Goal: Task Accomplishment & Management: Complete application form

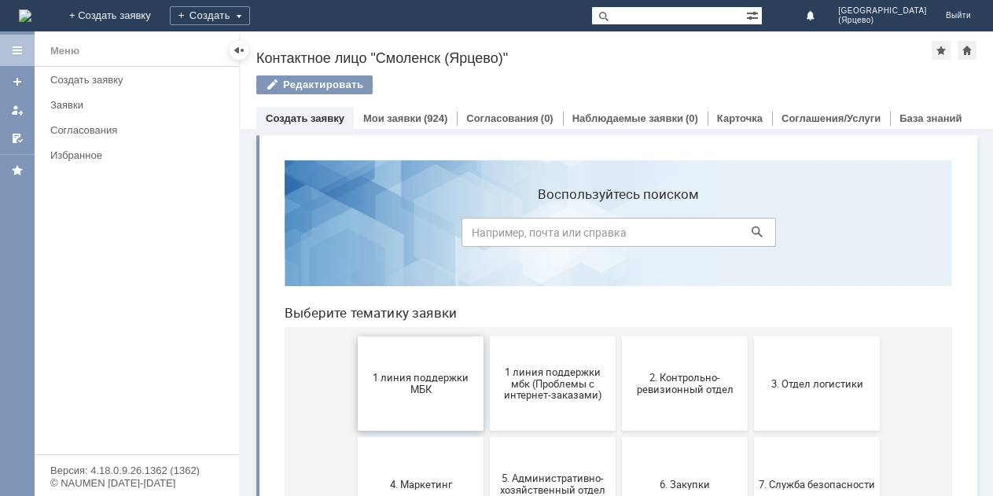
click at [440, 389] on span "1 линия поддержки МБК" at bounding box center [420, 384] width 116 height 24
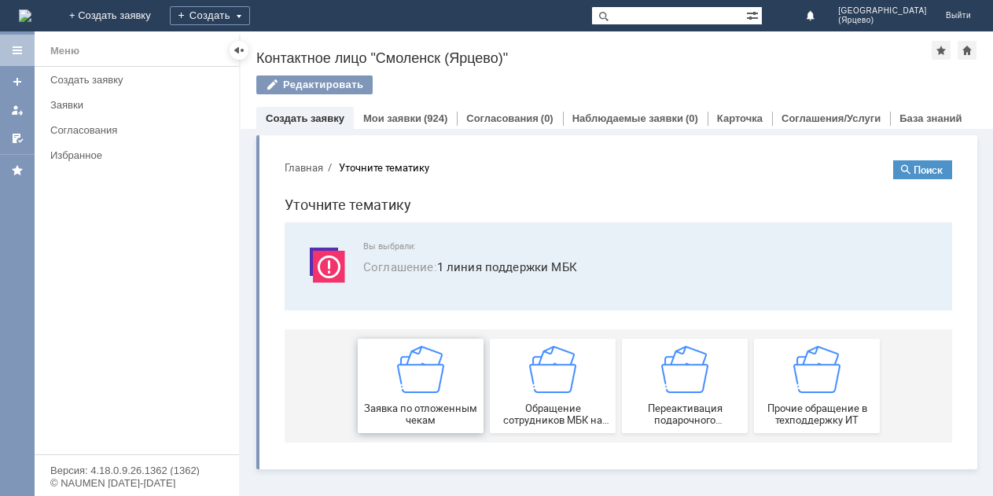
click at [414, 371] on img at bounding box center [420, 369] width 47 height 47
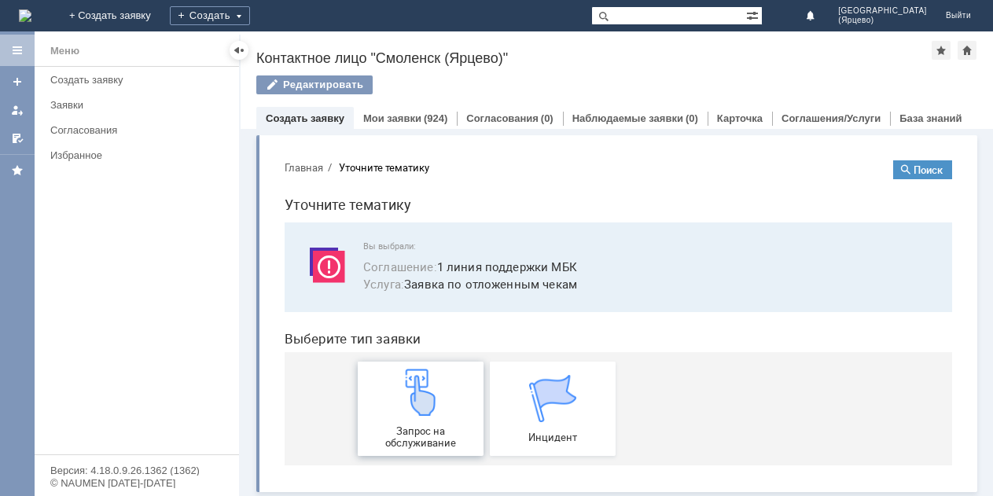
click at [414, 371] on img at bounding box center [420, 392] width 47 height 47
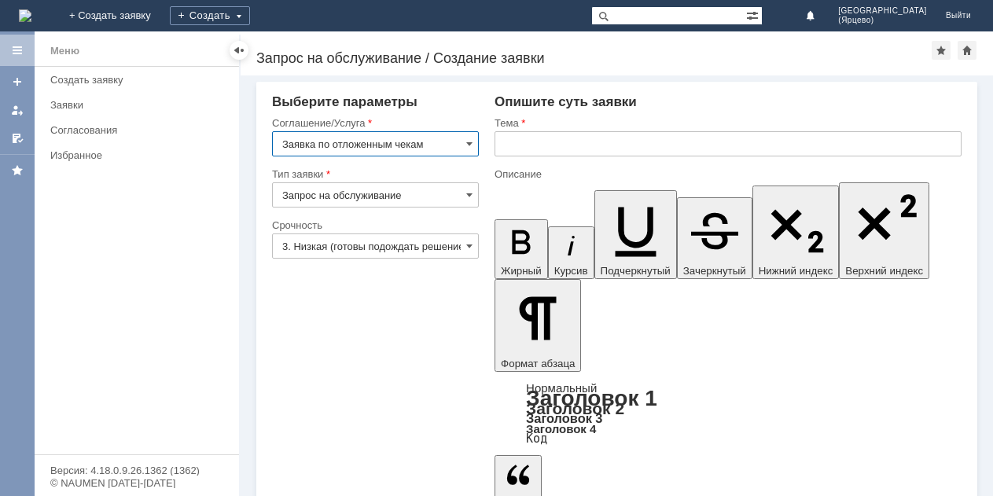
click at [425, 247] on input "3. Низкая (готовы подождать решение)" at bounding box center [375, 245] width 207 height 25
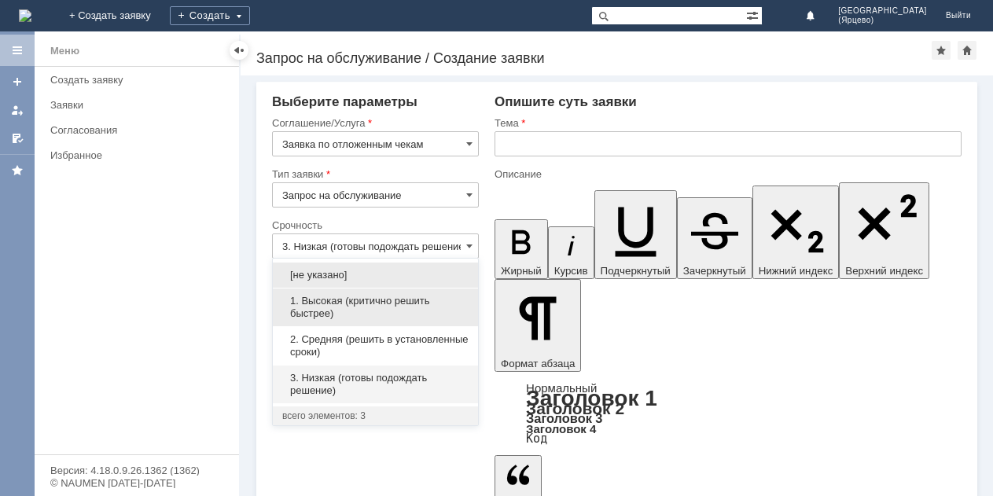
click at [355, 304] on span "1. Высокая (критично решить быстрее)" at bounding box center [375, 307] width 186 height 25
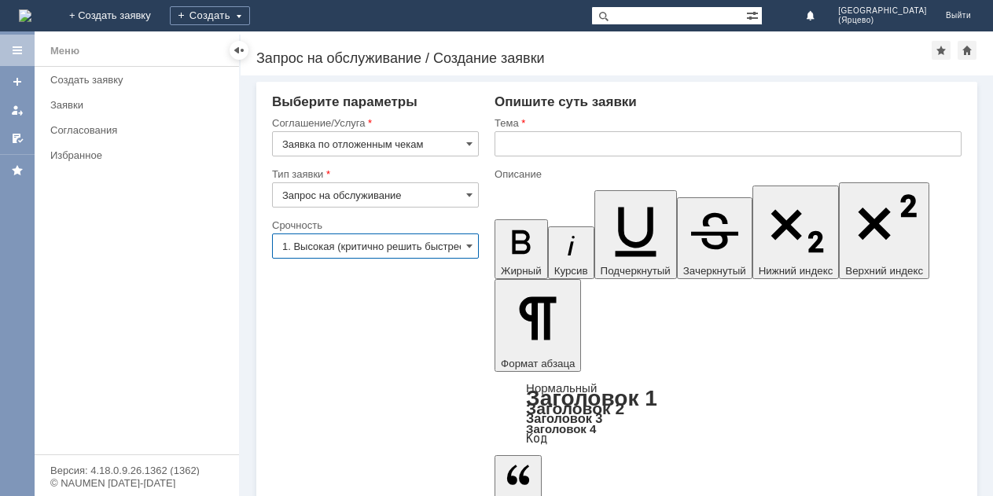
type input "1. Высокая (критично решить быстрее)"
click at [535, 149] on input "text" at bounding box center [727, 143] width 467 height 25
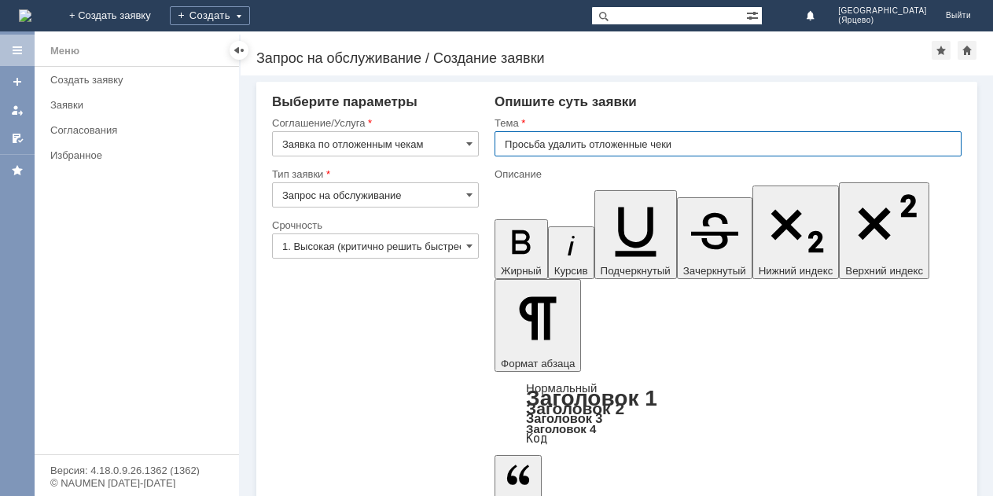
type input "Просьба удалить отложенные чеки"
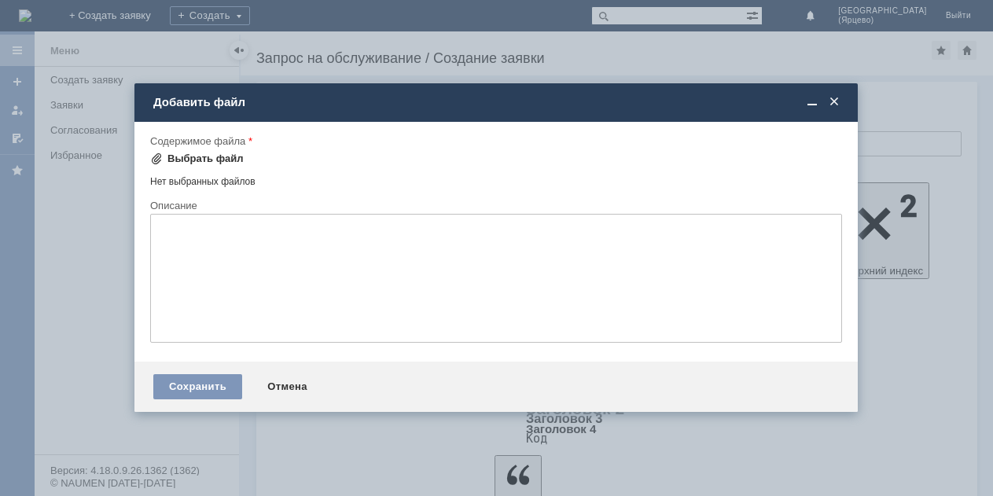
click at [234, 155] on div "Выбрать файл" at bounding box center [205, 158] width 76 height 13
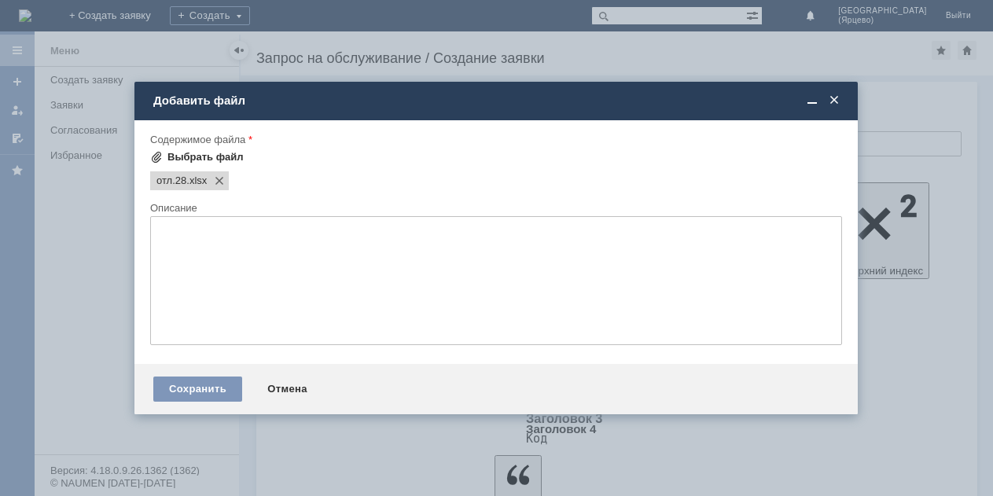
click at [201, 157] on div "Выбрать файл" at bounding box center [205, 157] width 76 height 13
click at [198, 157] on div "Выбрать файл" at bounding box center [205, 157] width 76 height 13
click at [195, 407] on div "Сохранить Отмена" at bounding box center [495, 389] width 723 height 50
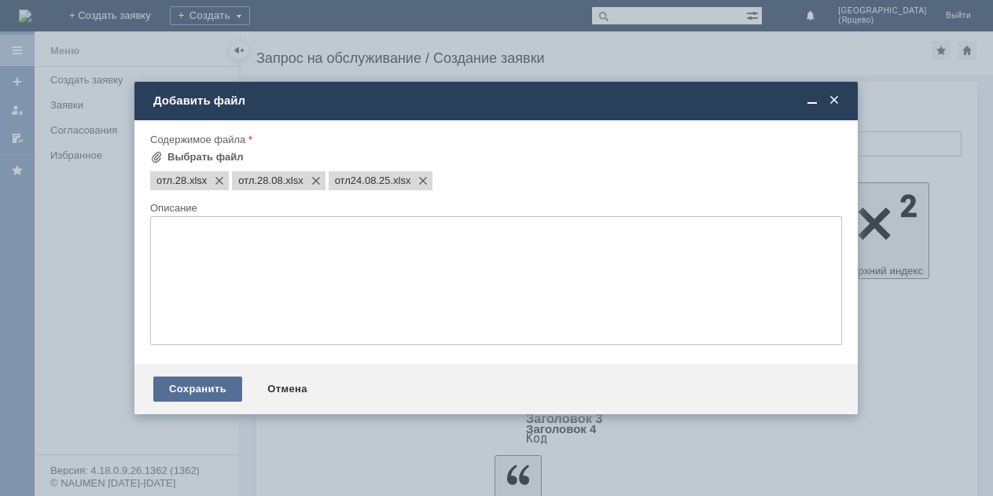
click at [202, 384] on div "Сохранить" at bounding box center [197, 388] width 89 height 25
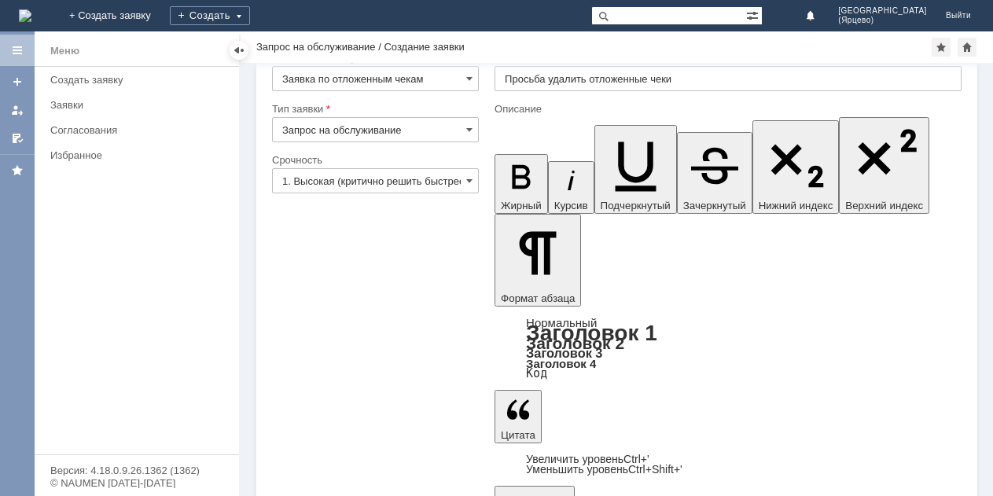
scroll to position [44, 0]
